Goal: Task Accomplishment & Management: Use online tool/utility

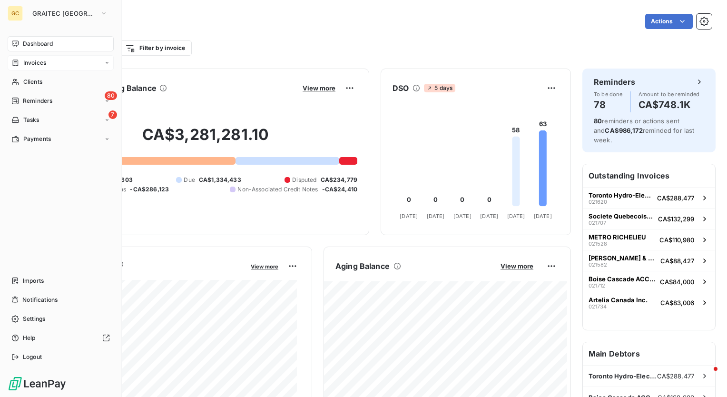
click at [43, 64] on span "Invoices" at bounding box center [34, 62] width 23 height 9
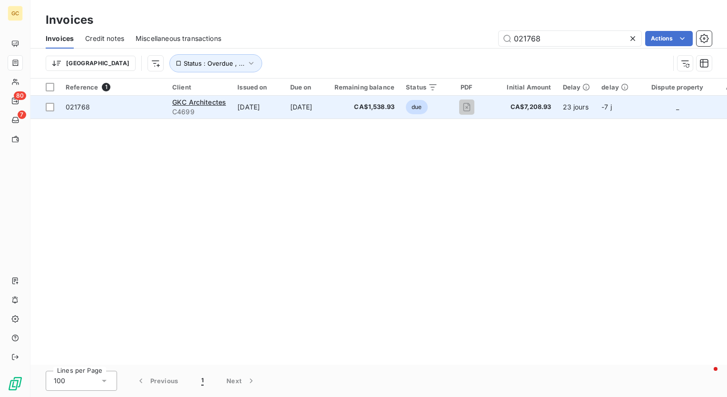
click at [86, 106] on span "021768" at bounding box center [78, 107] width 24 height 8
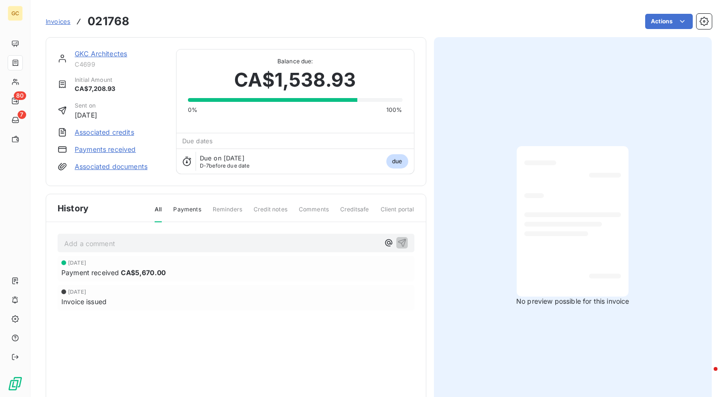
click at [106, 52] on link "GKC Architectes" at bounding box center [101, 53] width 52 height 8
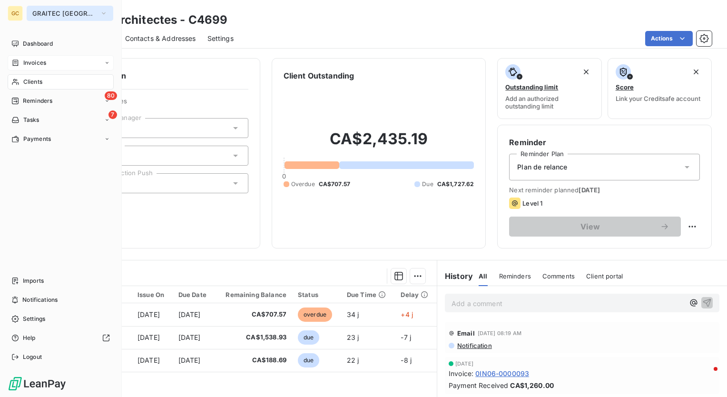
click at [100, 12] on icon "button" at bounding box center [104, 14] width 8 height 10
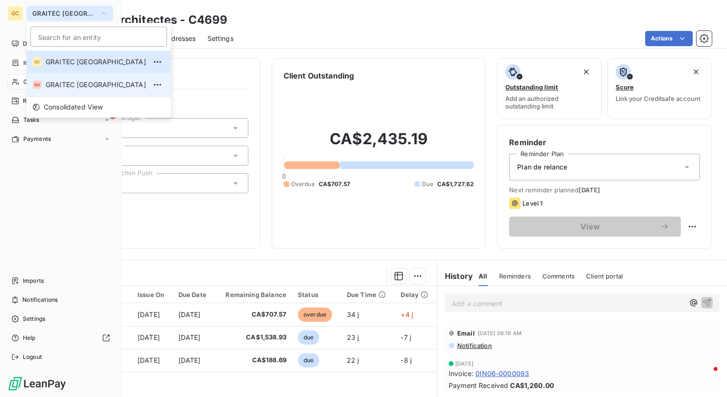
click at [95, 84] on span "GRAITEC [GEOGRAPHIC_DATA]" at bounding box center [96, 85] width 100 height 10
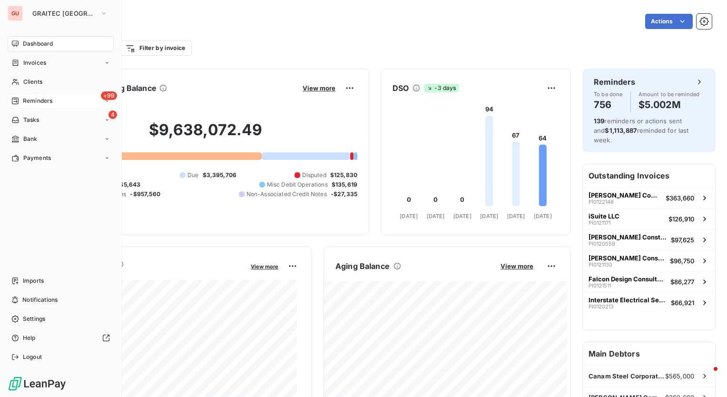
click at [104, 99] on span "+99" at bounding box center [109, 95] width 16 height 9
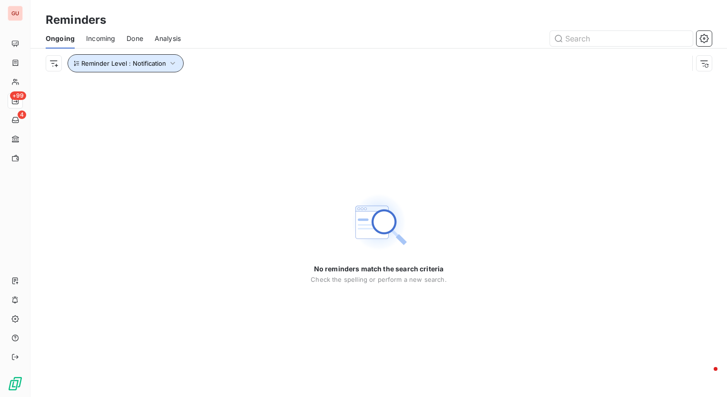
click at [176, 58] on button "Reminder Level : Notification" at bounding box center [126, 63] width 116 height 18
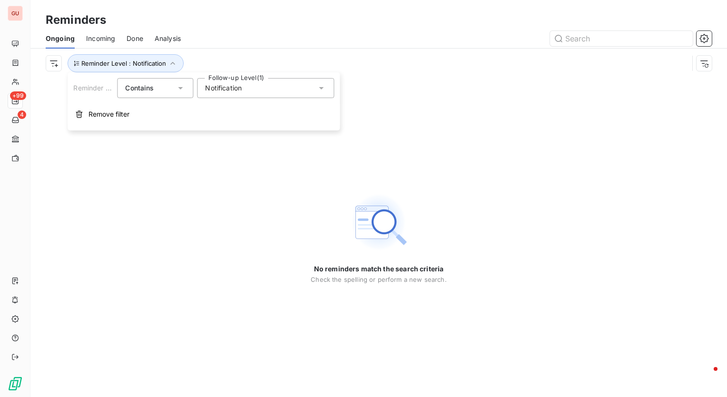
click at [323, 86] on icon at bounding box center [321, 88] width 10 height 10
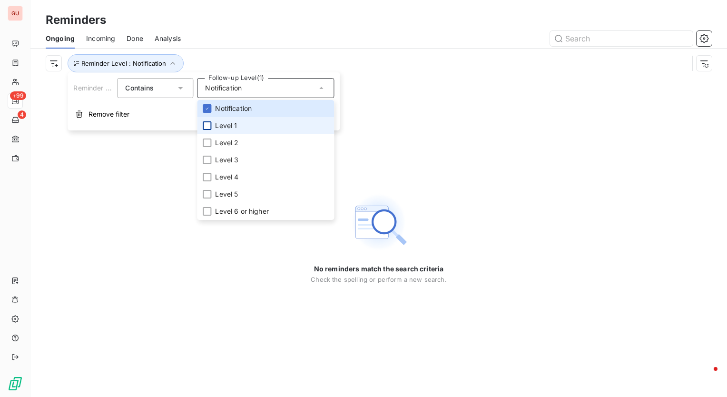
click at [206, 126] on div at bounding box center [207, 125] width 9 height 9
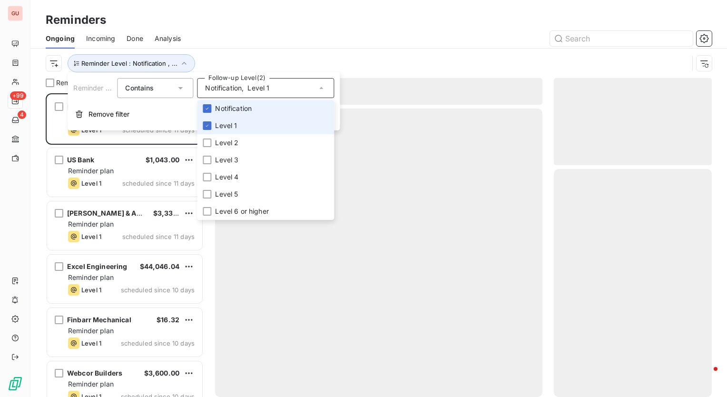
scroll to position [296, 150]
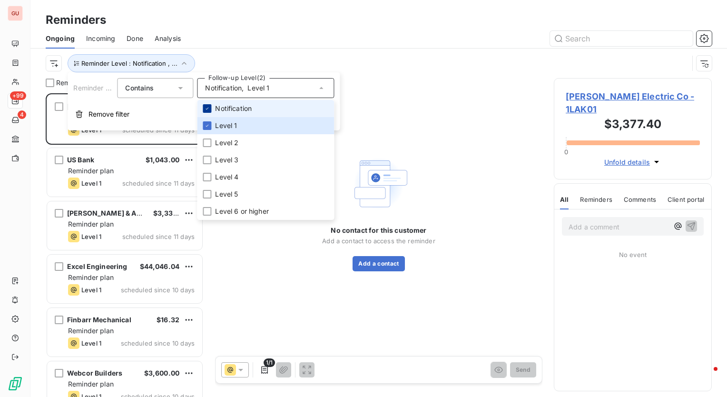
click at [205, 107] on icon at bounding box center [207, 109] width 6 height 6
click at [271, 45] on div at bounding box center [451, 38] width 519 height 15
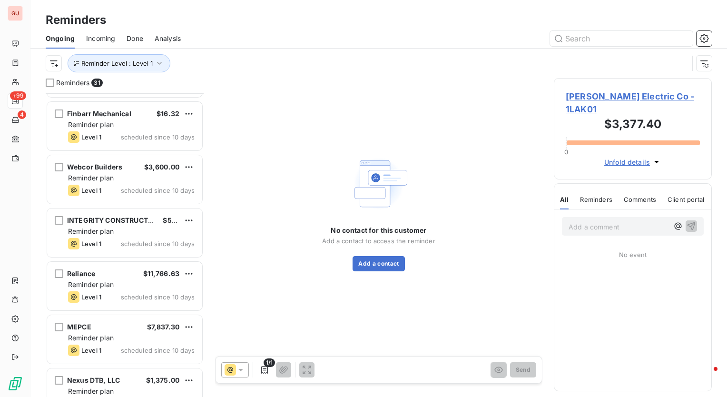
scroll to position [0, 0]
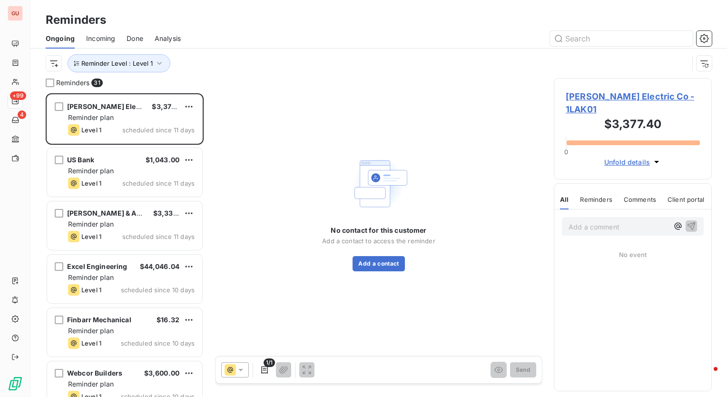
click at [206, 77] on div "Reminder Level : Level 1" at bounding box center [379, 63] width 666 height 29
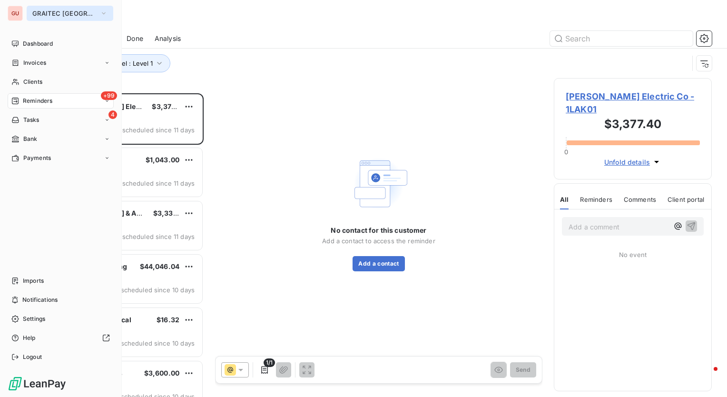
click at [100, 13] on icon "button" at bounding box center [104, 14] width 8 height 10
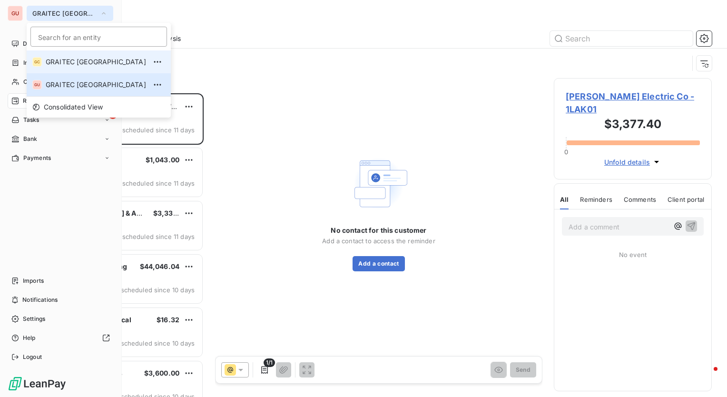
click at [78, 64] on span "GRAITEC CANADA" at bounding box center [96, 62] width 100 height 10
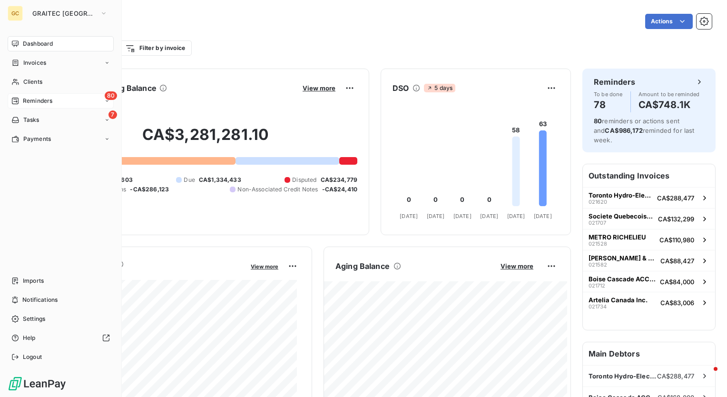
click at [77, 100] on div "80 Reminders" at bounding box center [61, 100] width 106 height 15
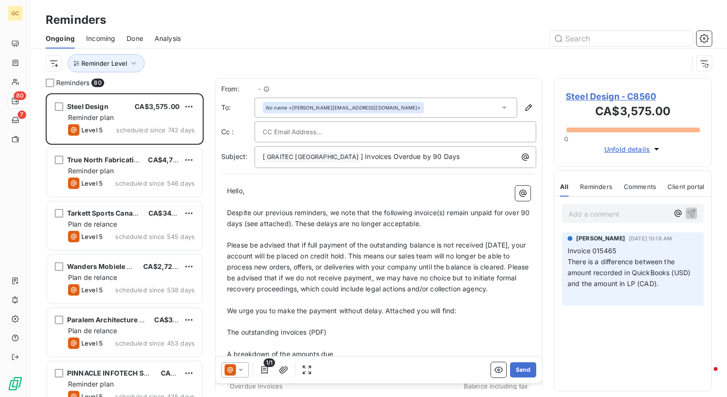
scroll to position [296, 150]
click at [136, 65] on icon "button" at bounding box center [134, 63] width 10 height 10
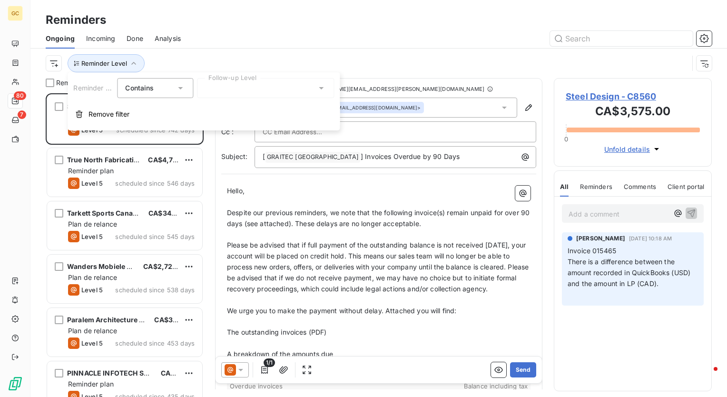
click at [267, 87] on div at bounding box center [265, 88] width 137 height 20
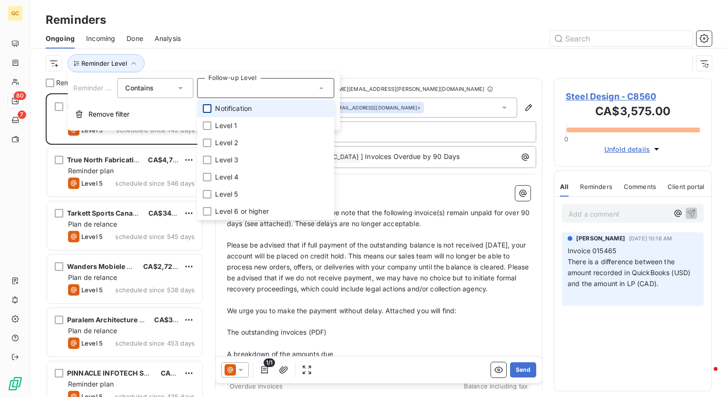
click at [207, 110] on div at bounding box center [207, 108] width 9 height 9
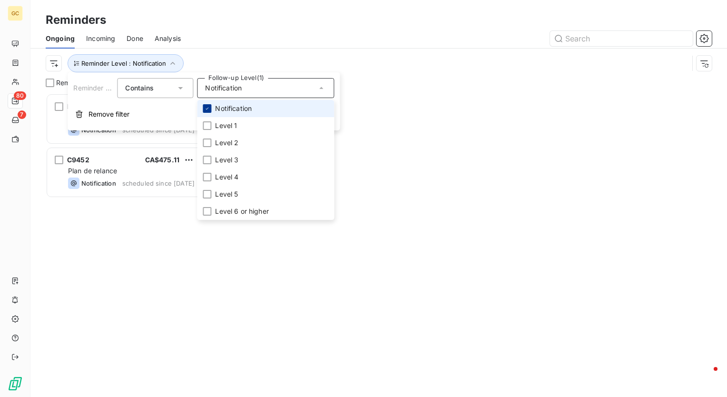
scroll to position [296, 150]
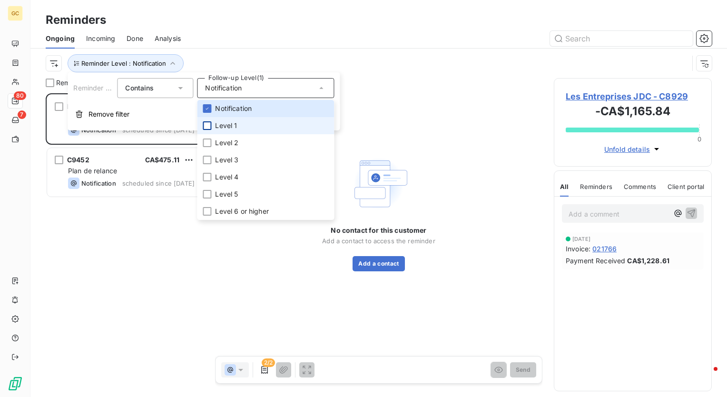
click at [210, 127] on div at bounding box center [207, 125] width 9 height 9
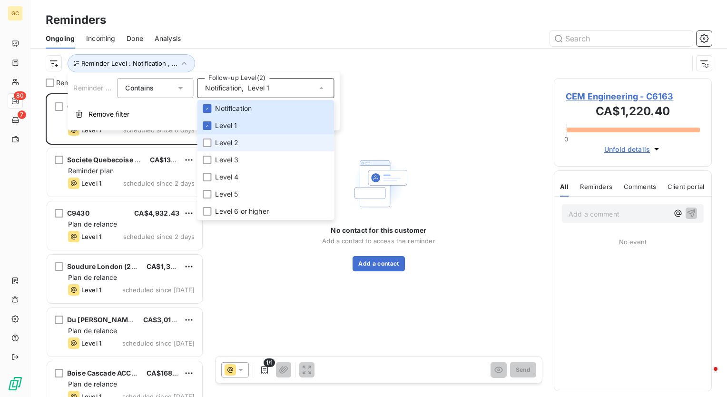
drag, startPoint x: 208, startPoint y: 142, endPoint x: 209, endPoint y: 149, distance: 7.7
click at [209, 143] on div at bounding box center [207, 142] width 9 height 9
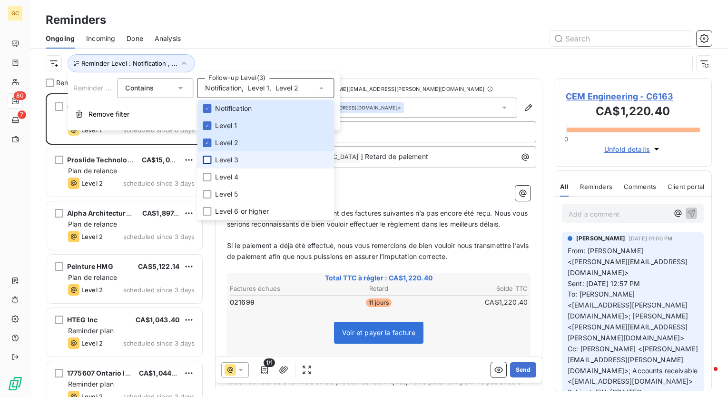
scroll to position [296, 150]
click at [209, 157] on div at bounding box center [207, 160] width 9 height 9
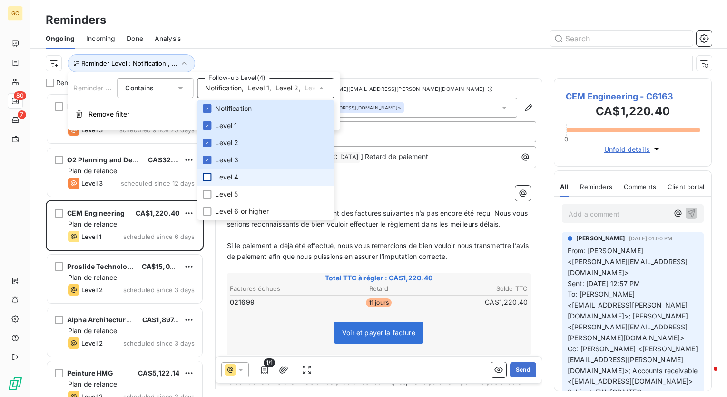
click at [208, 175] on div at bounding box center [207, 177] width 9 height 9
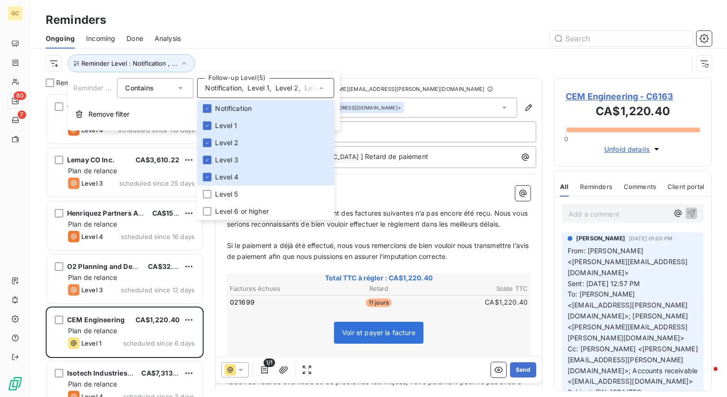
click at [396, 25] on div "Reminders" at bounding box center [378, 19] width 696 height 17
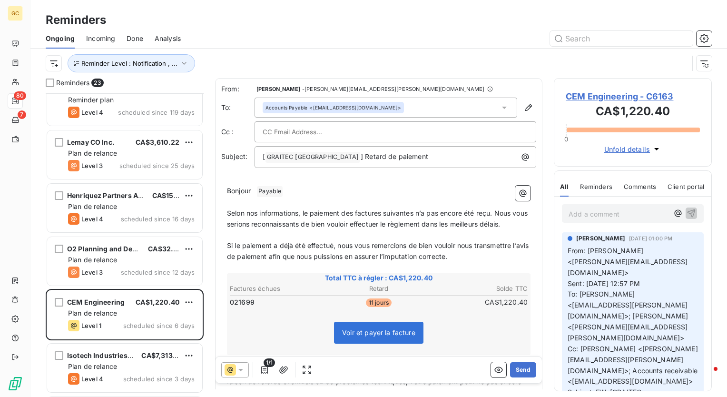
scroll to position [0, 0]
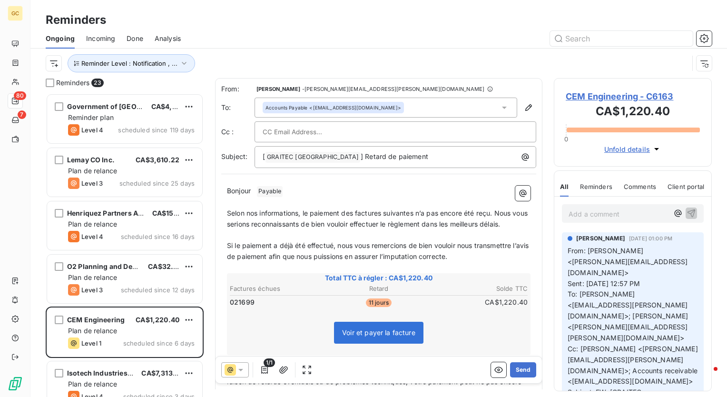
click at [236, 50] on div "Reminder Level : Notification , ..." at bounding box center [379, 63] width 666 height 29
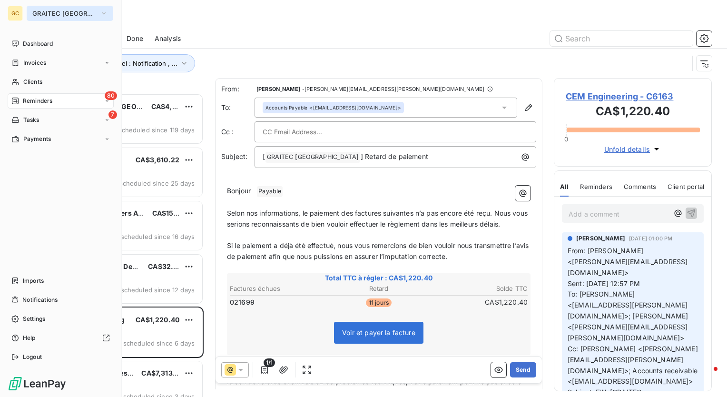
click at [50, 14] on span "GRAITEC CANADA" at bounding box center [64, 14] width 64 height 8
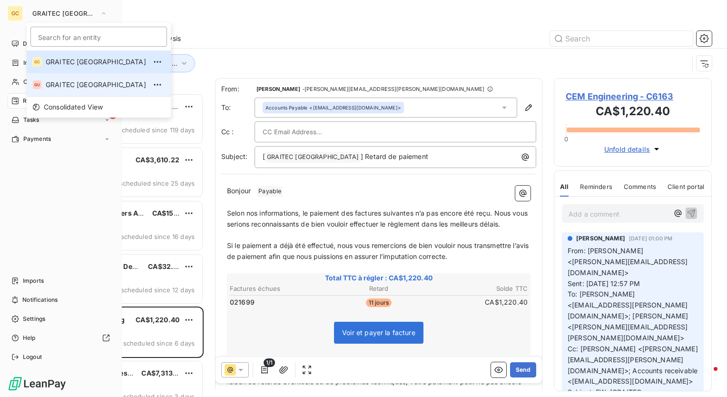
click at [58, 87] on span "GRAITEC [GEOGRAPHIC_DATA]" at bounding box center [96, 85] width 100 height 10
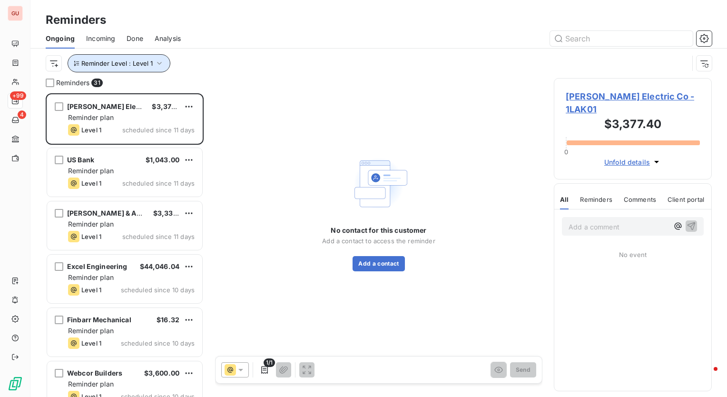
click at [161, 61] on icon "button" at bounding box center [160, 63] width 10 height 10
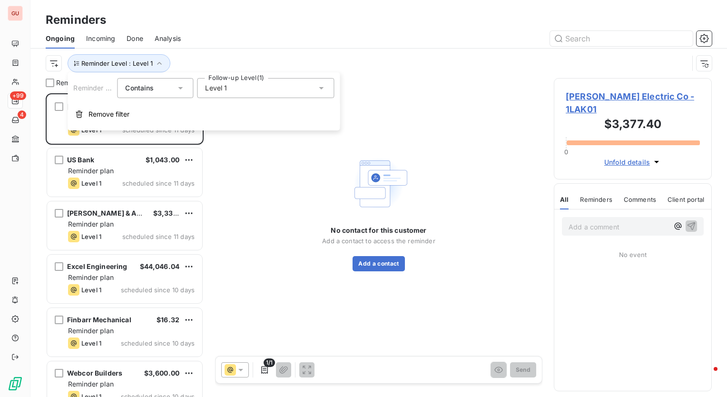
click at [311, 88] on div "Level 1" at bounding box center [265, 88] width 137 height 20
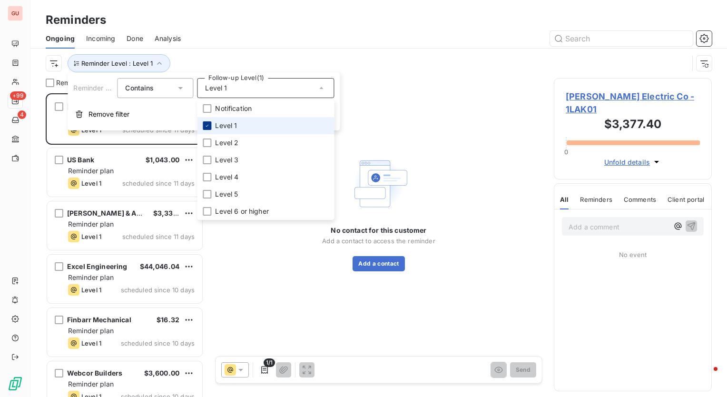
click at [205, 123] on icon at bounding box center [207, 126] width 6 height 6
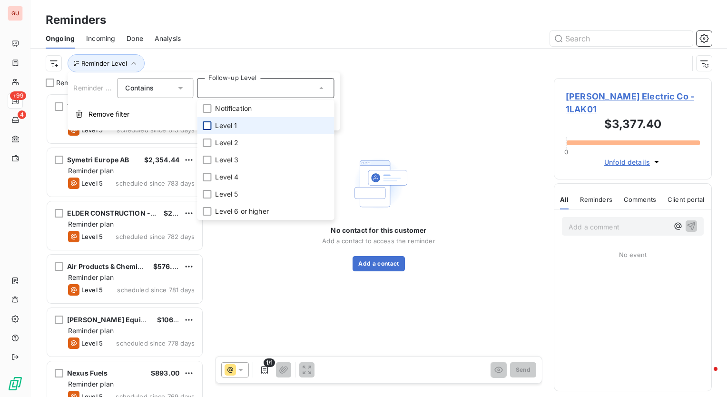
scroll to position [296, 150]
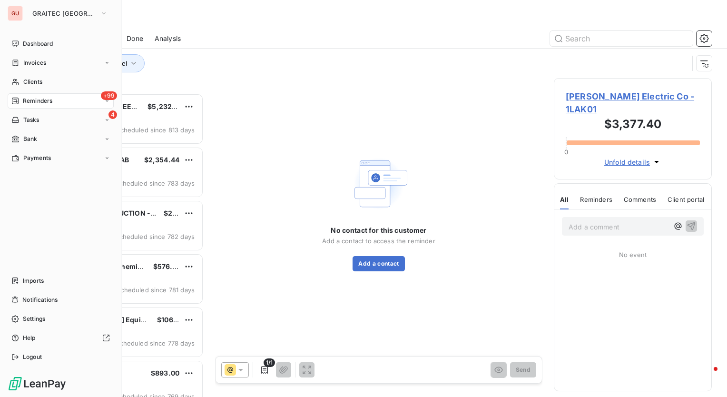
click at [32, 210] on div "Dashboard Invoices Clients +99 Reminders 4 Tasks Bank Payments Imports Notifica…" at bounding box center [61, 200] width 106 height 328
click at [36, 60] on span "Invoices" at bounding box center [34, 62] width 23 height 9
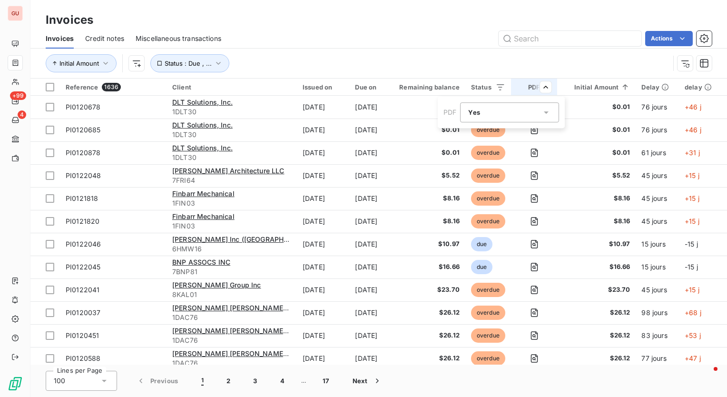
click at [549, 113] on icon at bounding box center [546, 112] width 10 height 10
click at [471, 150] on div at bounding box center [471, 152] width 10 height 10
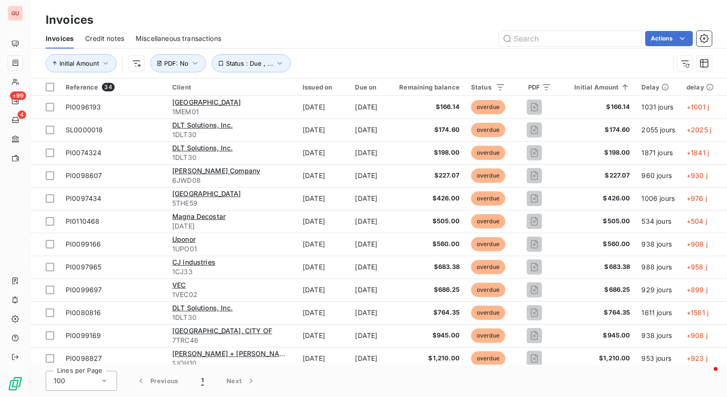
click at [399, 58] on html "GU +99 4 Invoices Invoices Credit notes Miscellaneous transactions Actions Init…" at bounding box center [363, 198] width 727 height 397
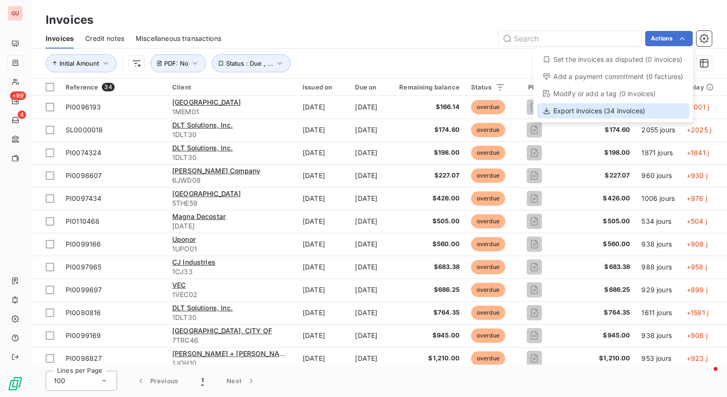
click at [611, 110] on div "Export invoices (34 invoices)" at bounding box center [613, 110] width 152 height 15
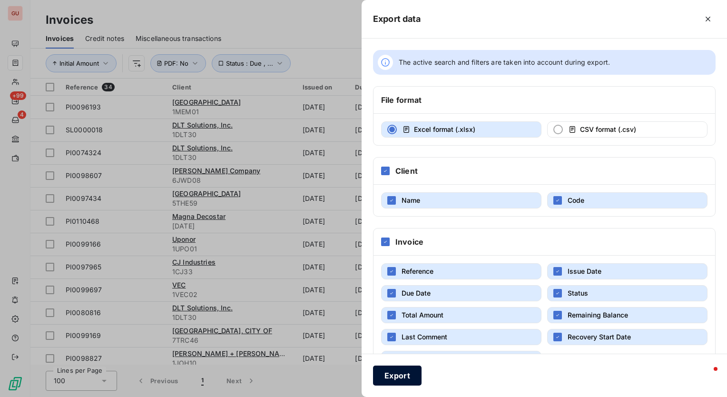
click at [393, 378] on button "Export" at bounding box center [397, 375] width 49 height 20
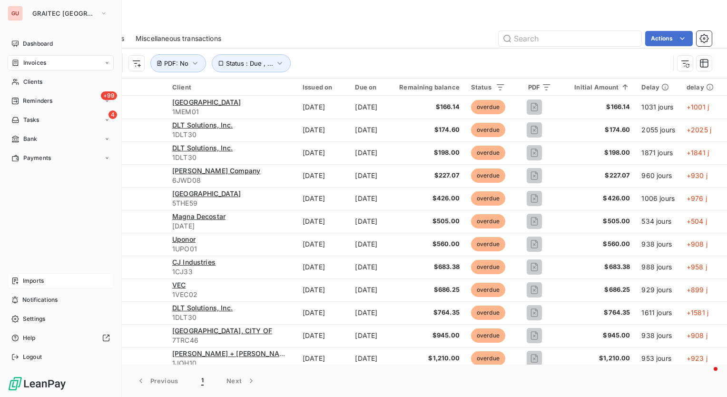
click at [31, 279] on span "Imports" at bounding box center [33, 280] width 21 height 9
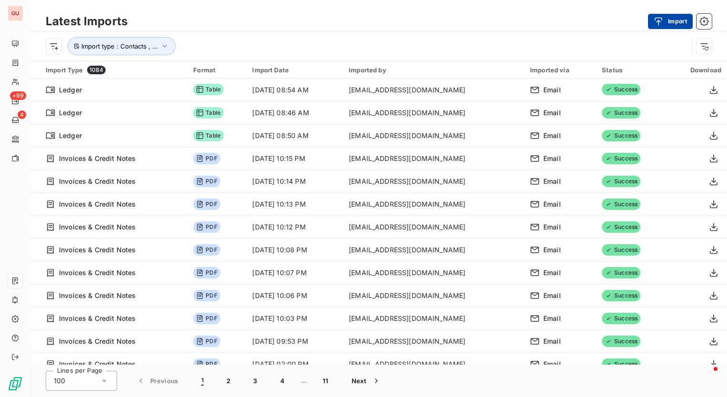
click at [671, 25] on button "Import" at bounding box center [670, 21] width 45 height 15
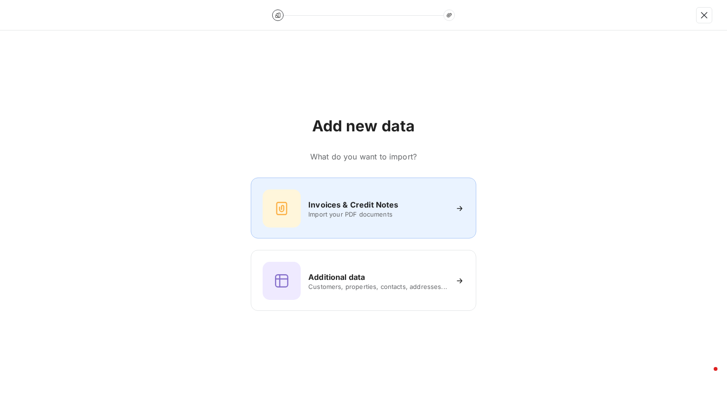
click at [342, 231] on div "Invoices & Credit Notes Import your PDF documents" at bounding box center [363, 207] width 225 height 61
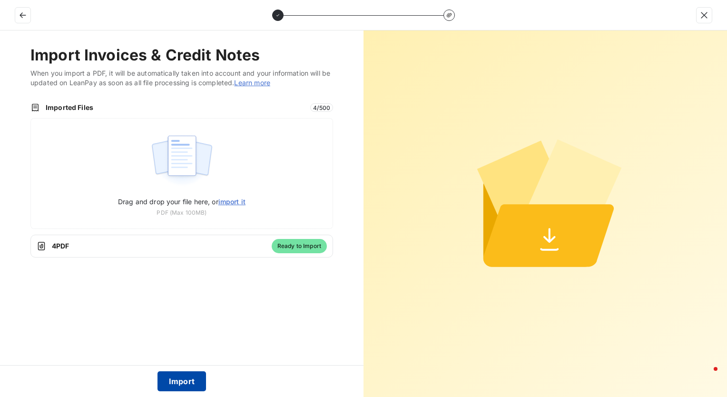
click at [186, 377] on button "Import" at bounding box center [181, 381] width 49 height 20
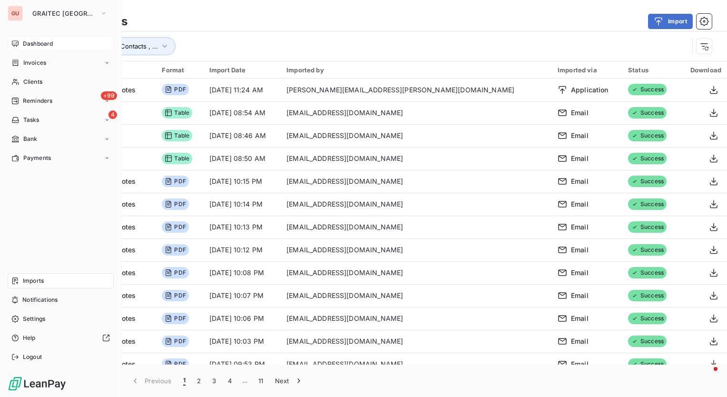
drag, startPoint x: 39, startPoint y: 60, endPoint x: 66, endPoint y: 45, distance: 30.9
click at [39, 60] on span "Invoices" at bounding box center [34, 62] width 23 height 9
